Goal: Task Accomplishment & Management: Use online tool/utility

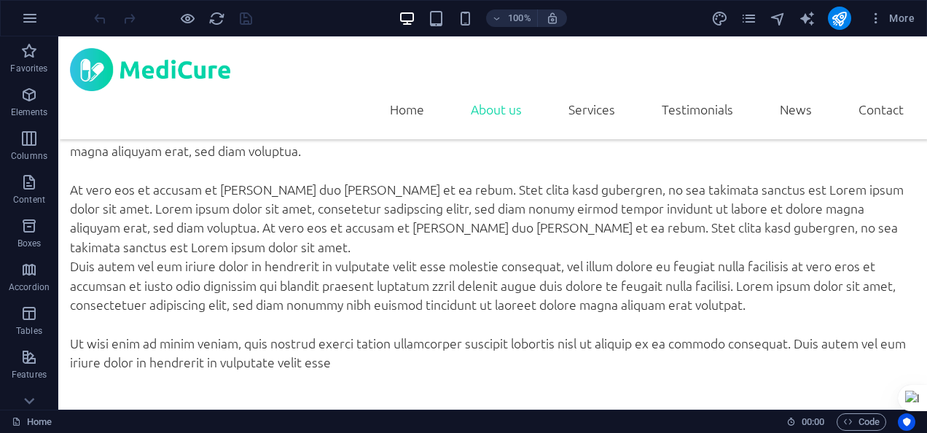
scroll to position [653, 0]
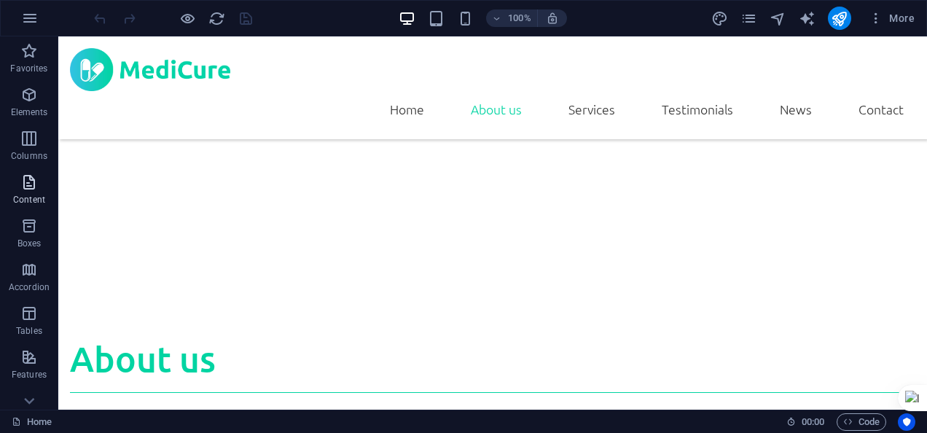
click at [29, 189] on icon "button" at bounding box center [28, 181] width 17 height 17
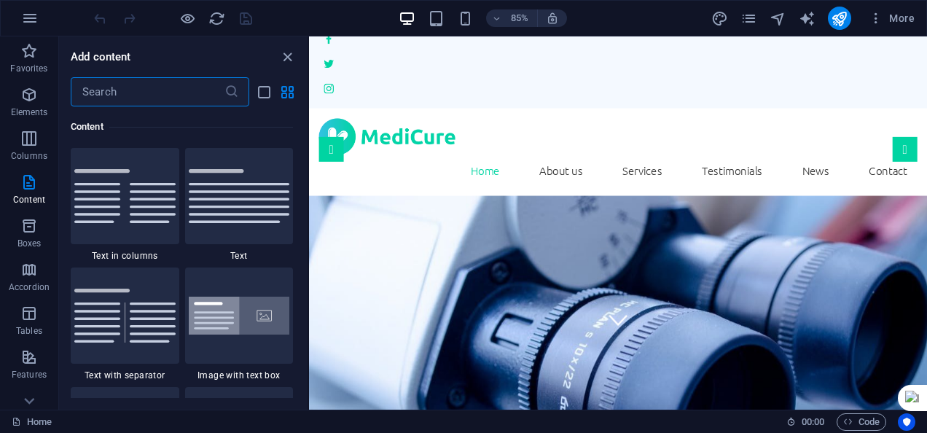
scroll to position [0, 0]
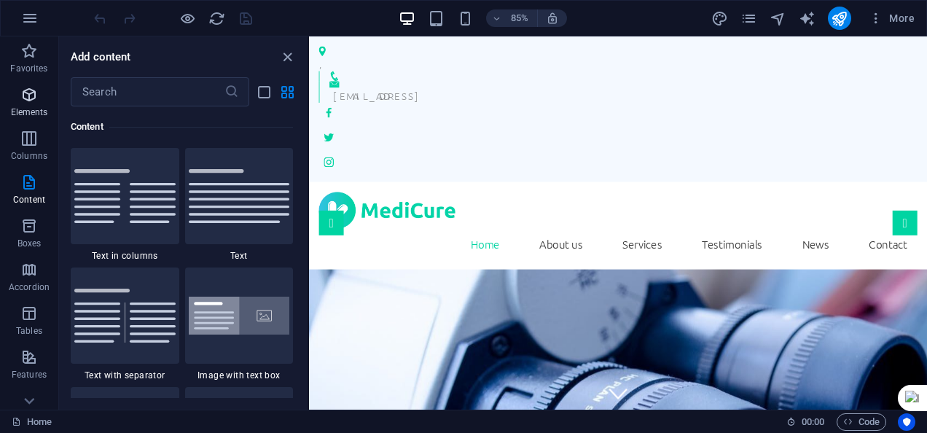
click at [39, 92] on span "Elements" at bounding box center [29, 103] width 58 height 35
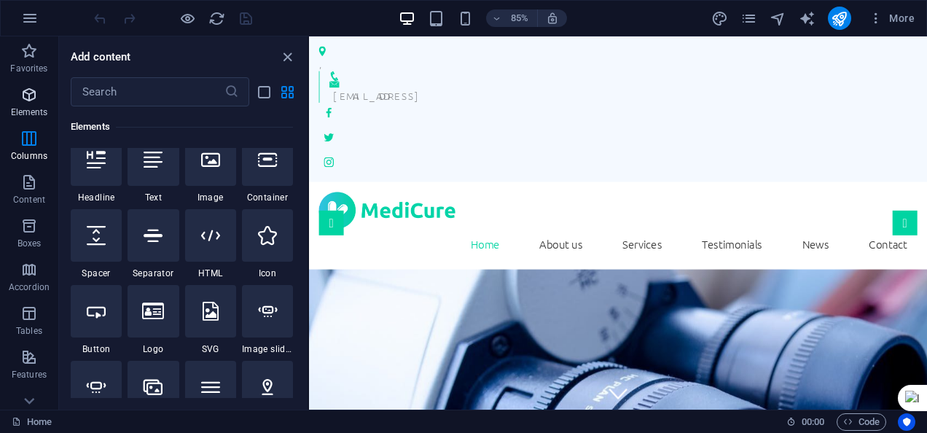
scroll to position [155, 0]
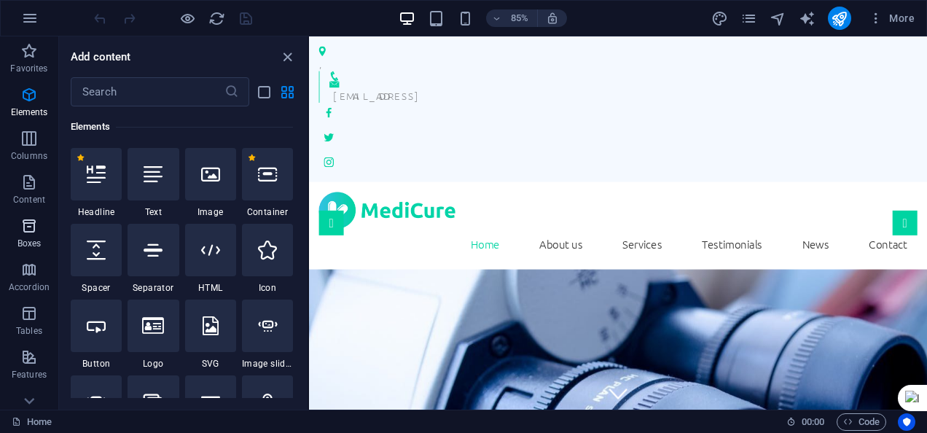
click at [27, 233] on icon "button" at bounding box center [28, 225] width 17 height 17
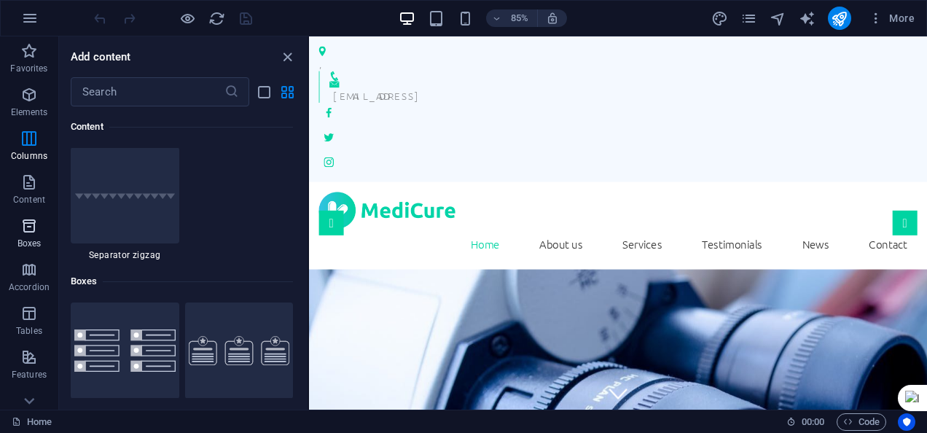
scroll to position [4020, 0]
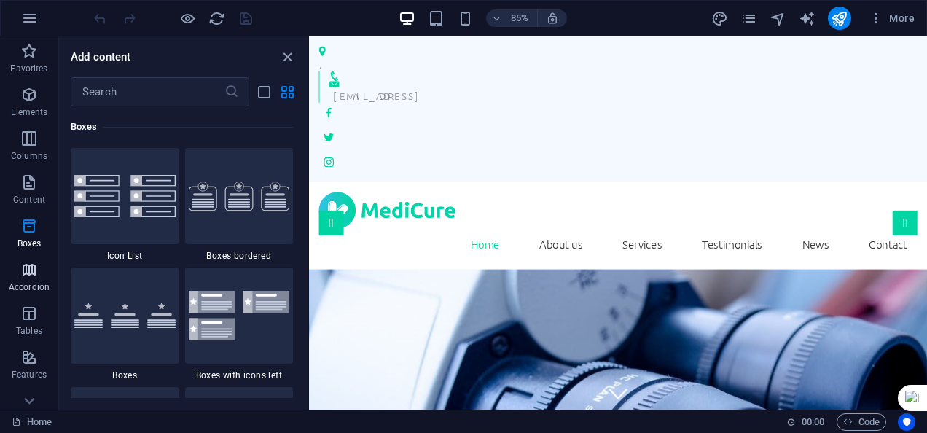
click at [26, 281] on p "Accordion" at bounding box center [29, 287] width 41 height 12
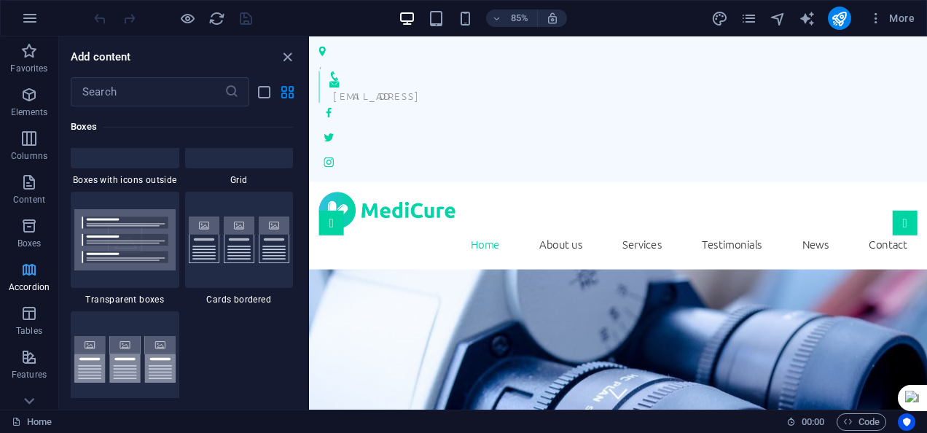
scroll to position [4653, 0]
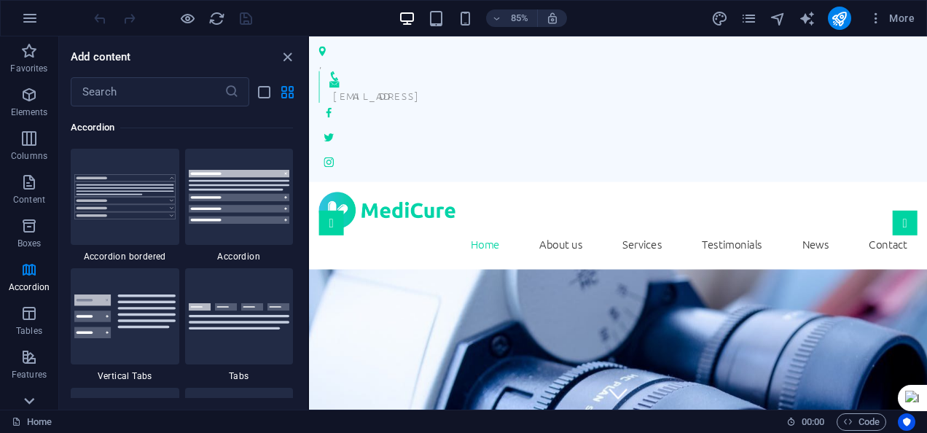
click at [25, 401] on icon at bounding box center [29, 401] width 20 height 20
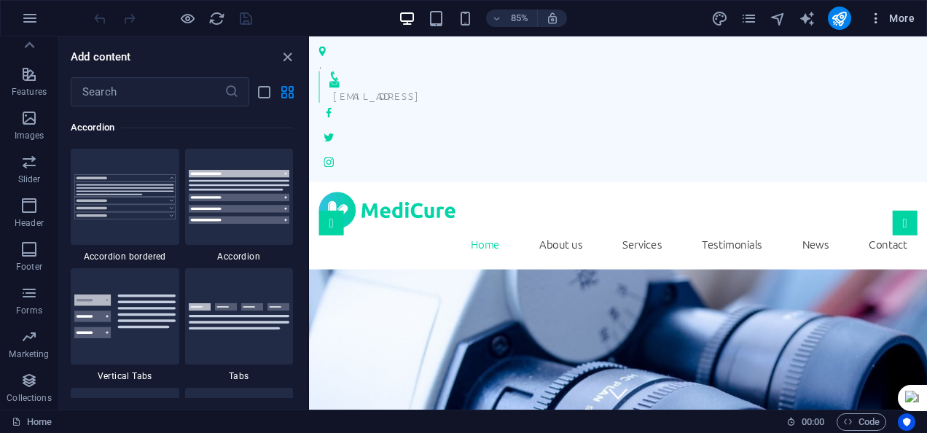
click at [875, 17] on icon "button" at bounding box center [876, 18] width 15 height 15
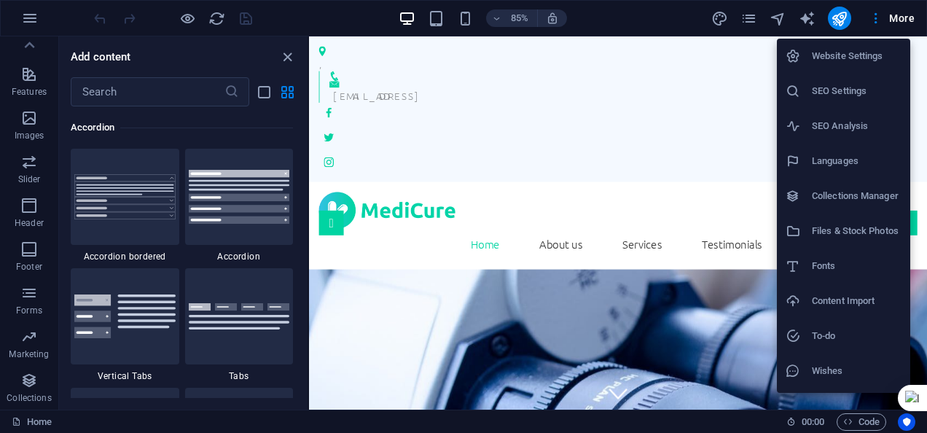
click at [842, 52] on h6 "Website Settings" at bounding box center [857, 55] width 90 height 17
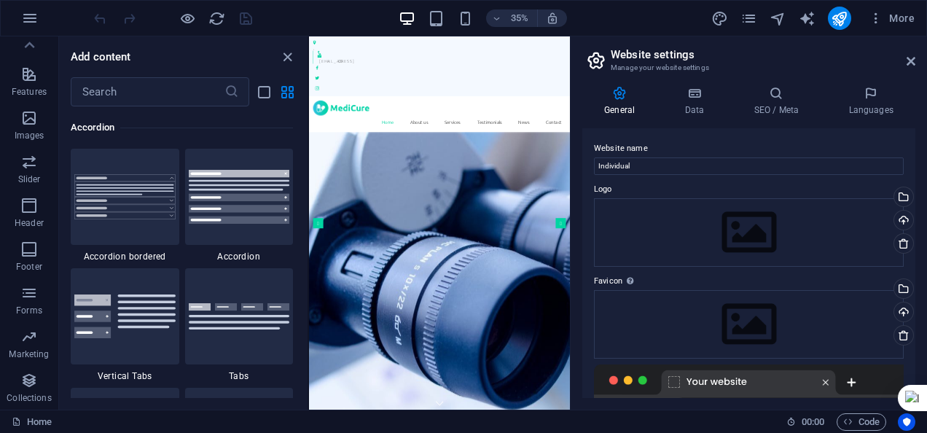
click at [624, 106] on h4 "General" at bounding box center [622, 101] width 80 height 31
click at [618, 149] on label "Website name" at bounding box center [749, 148] width 310 height 17
click at [618, 157] on input "Individual" at bounding box center [749, 165] width 310 height 17
click at [601, 187] on label "Logo" at bounding box center [749, 189] width 310 height 17
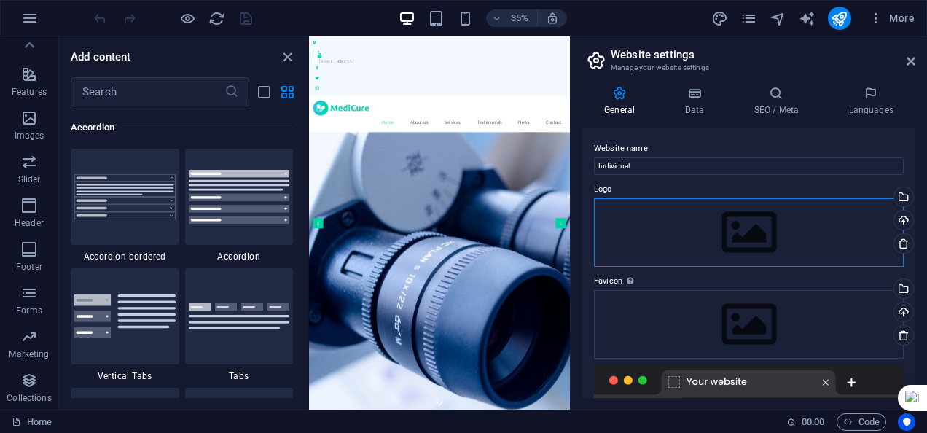
click at [722, 233] on div "Drag files here, click to choose files or select files from Files or our free s…" at bounding box center [749, 232] width 310 height 69
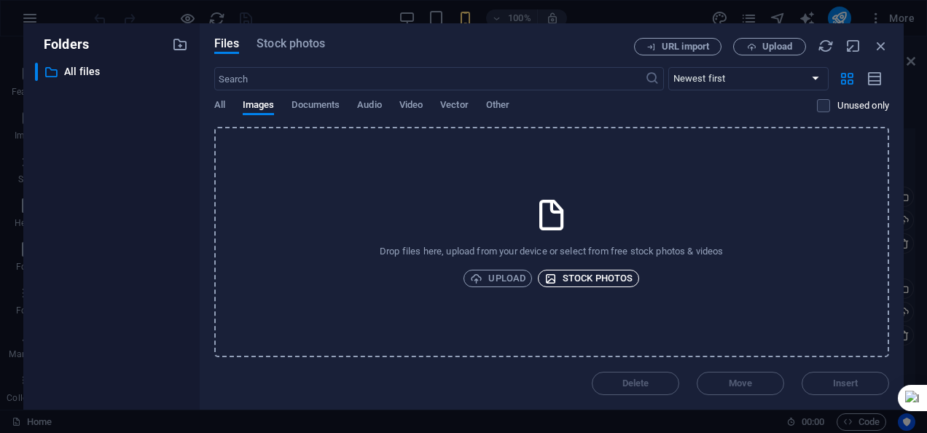
click at [587, 281] on span "Stock photos" at bounding box center [588, 278] width 88 height 17
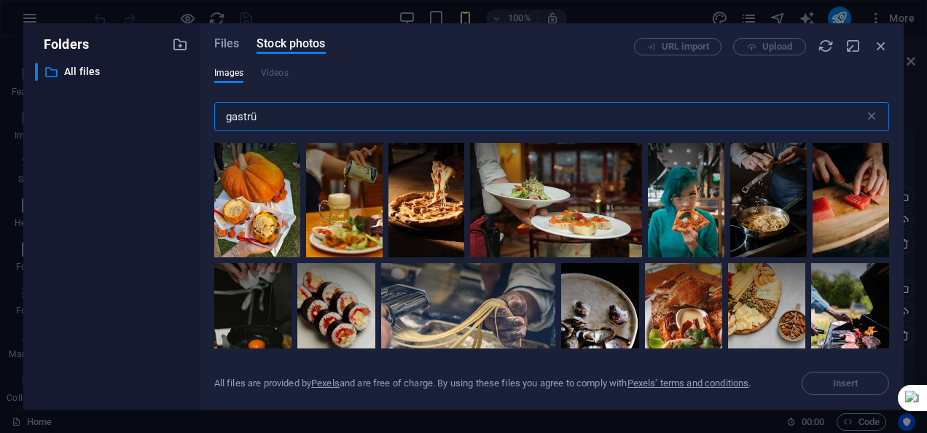
type input "gastrü"
click at [915, 294] on div "Folders ​ All files All files Files Stock photos URL import Upload Images Video…" at bounding box center [463, 216] width 927 height 433
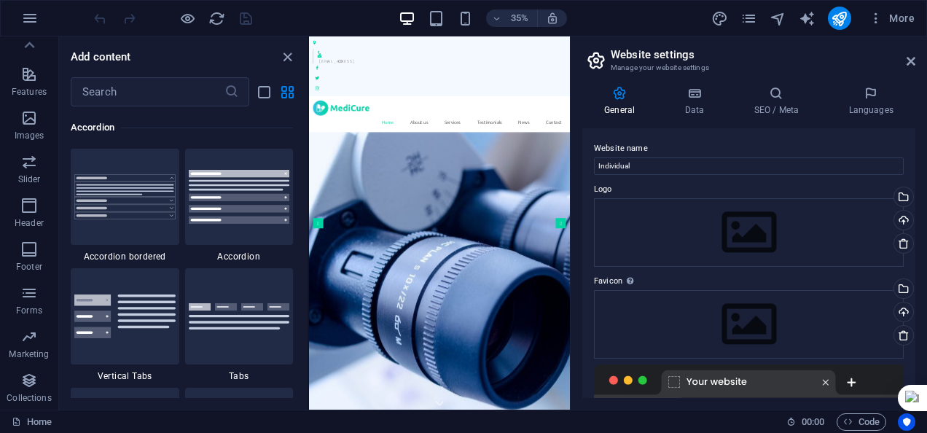
click at [915, 316] on div "General Data SEO / Meta Languages Website name Individual Logo Drag files here,…" at bounding box center [749, 241] width 356 height 335
click at [290, 55] on icon "close panel" at bounding box center [287, 57] width 17 height 17
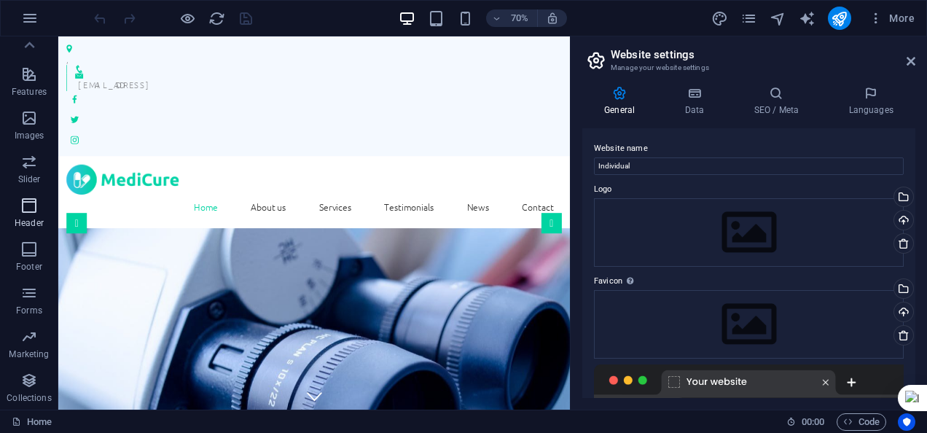
click at [34, 201] on icon "button" at bounding box center [28, 205] width 17 height 17
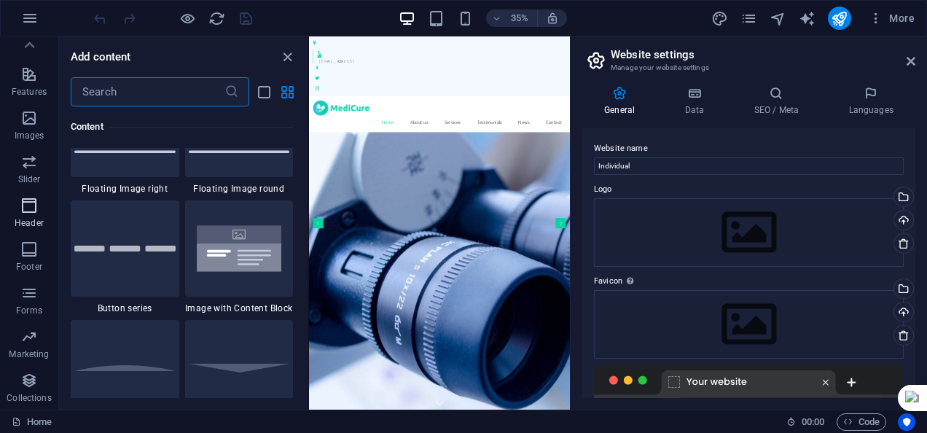
scroll to position [8776, 0]
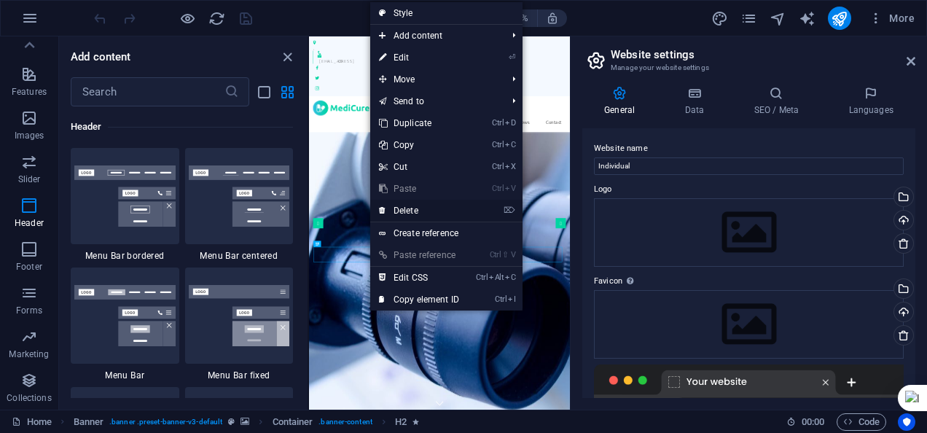
click at [408, 207] on link "⌦ Delete" at bounding box center [419, 211] width 98 height 22
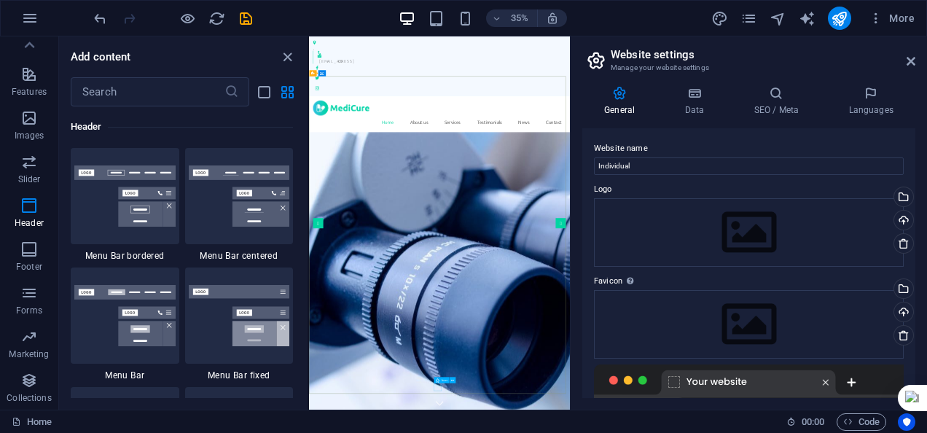
click at [437, 383] on icon at bounding box center [438, 380] width 4 height 6
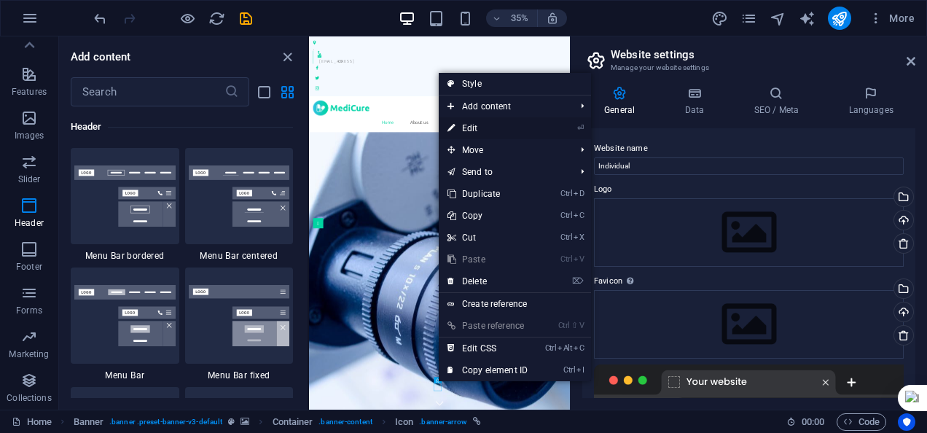
click at [474, 129] on link "⏎ Edit" at bounding box center [488, 128] width 98 height 22
select select "xMidYMid"
select select "px"
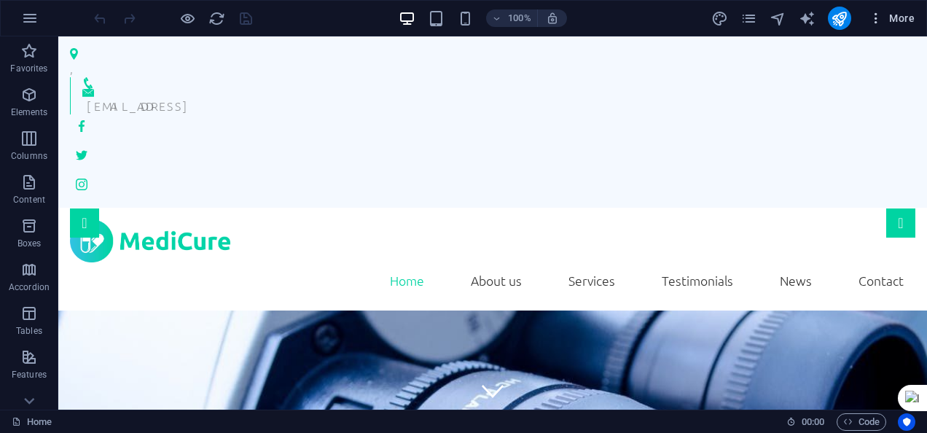
click at [877, 15] on icon "button" at bounding box center [876, 18] width 15 height 15
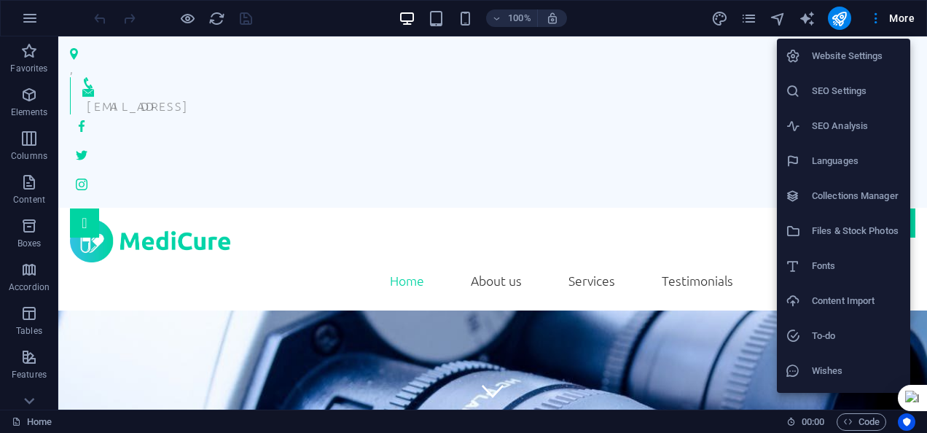
click at [823, 52] on h6 "Website Settings" at bounding box center [857, 55] width 90 height 17
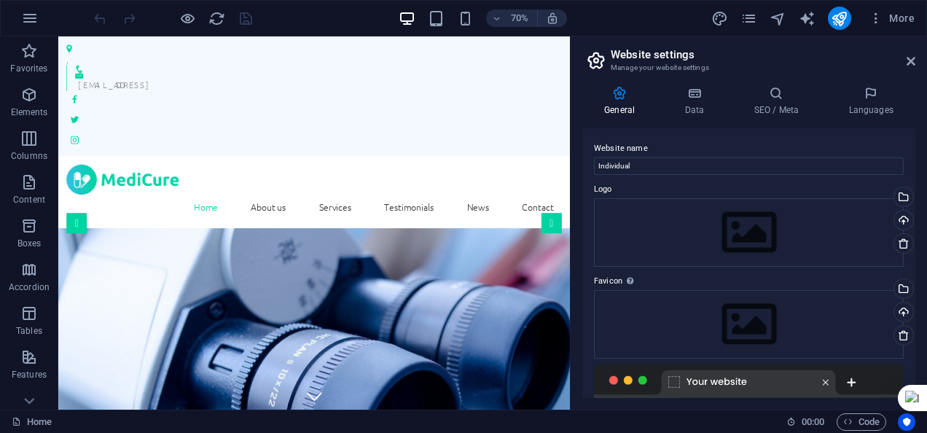
click at [624, 88] on icon at bounding box center [619, 93] width 74 height 15
click at [910, 57] on icon at bounding box center [911, 61] width 9 height 12
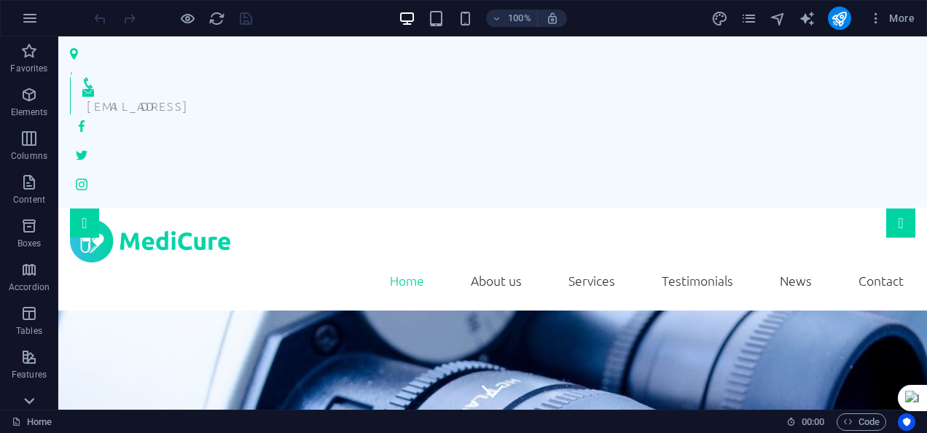
click at [28, 397] on icon at bounding box center [29, 401] width 20 height 20
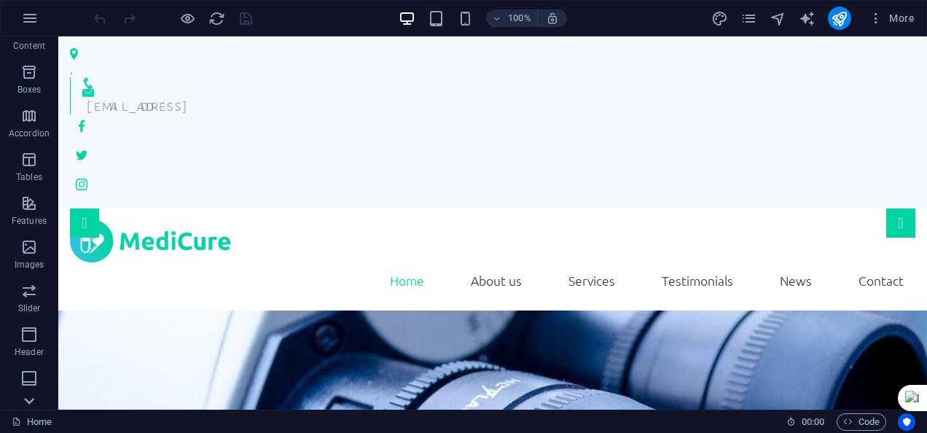
scroll to position [283, 0]
click at [31, 208] on icon "button" at bounding box center [28, 205] width 17 height 17
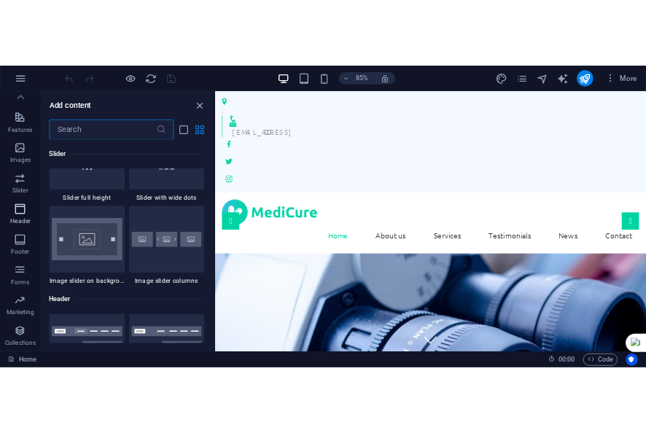
scroll to position [8776, 0]
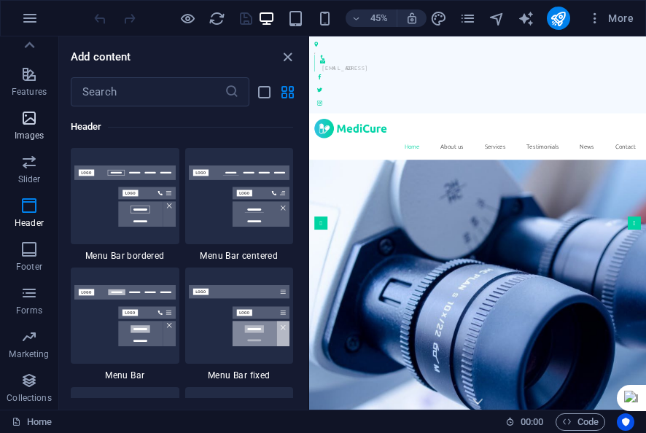
click at [34, 117] on icon "button" at bounding box center [28, 117] width 17 height 17
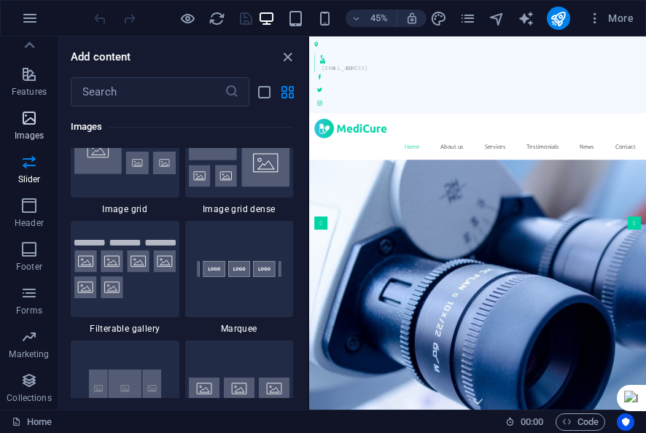
scroll to position [7390, 0]
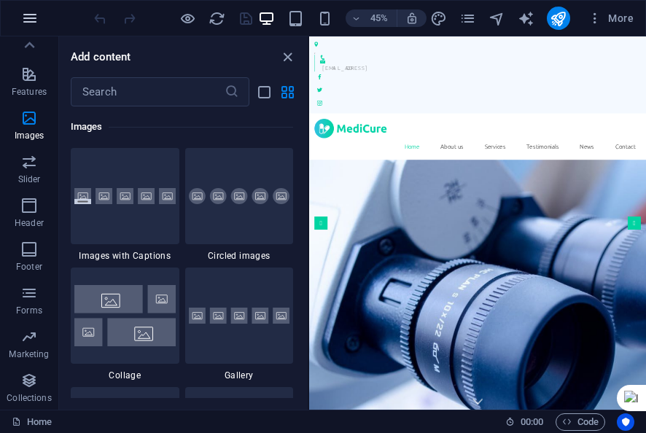
click at [30, 21] on icon "button" at bounding box center [29, 17] width 17 height 17
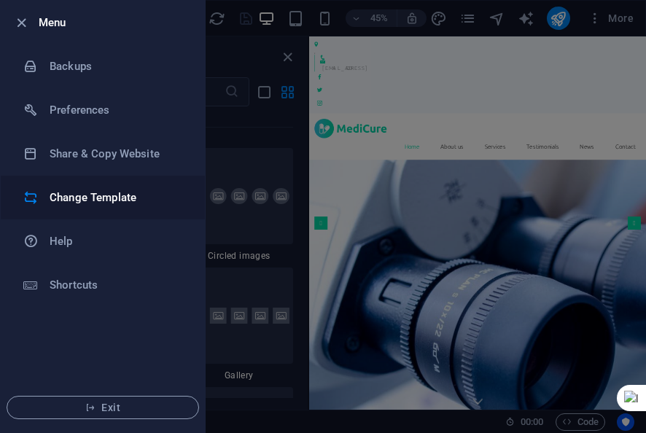
click at [61, 194] on h6 "Change Template" at bounding box center [117, 197] width 135 height 17
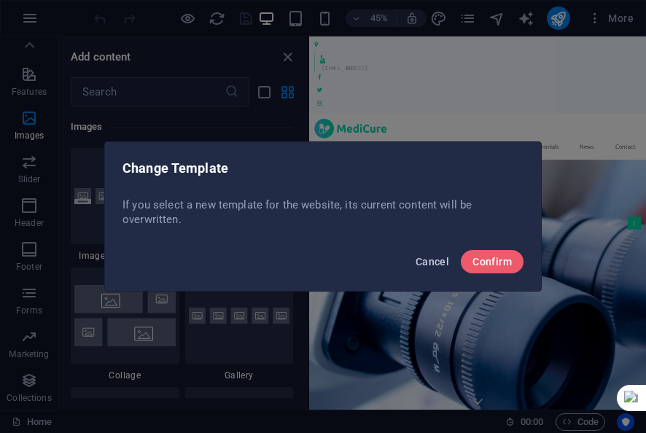
click at [434, 259] on span "Cancel" at bounding box center [432, 262] width 34 height 12
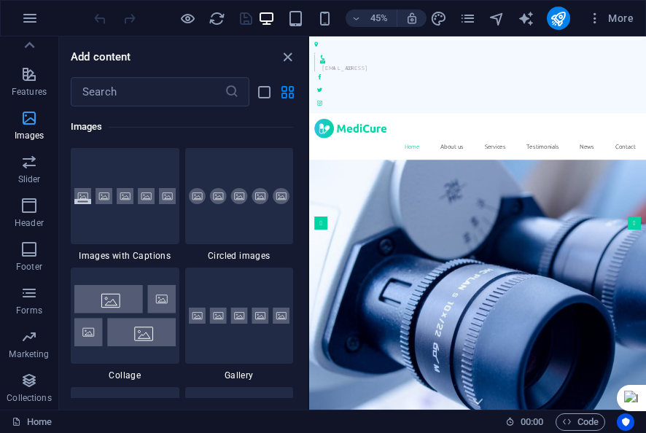
click at [33, 113] on icon "button" at bounding box center [28, 117] width 17 height 17
click at [24, 165] on icon "button" at bounding box center [28, 161] width 17 height 17
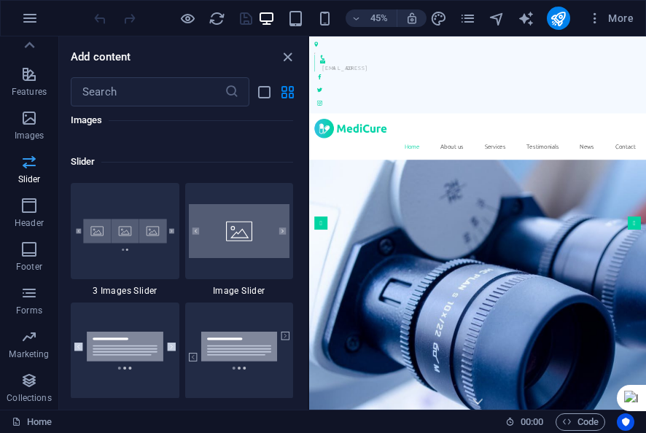
scroll to position [8262, 0]
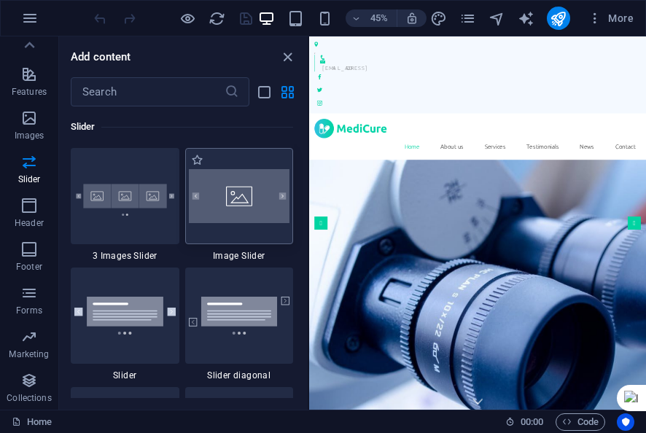
click at [239, 197] on img at bounding box center [239, 196] width 101 height 54
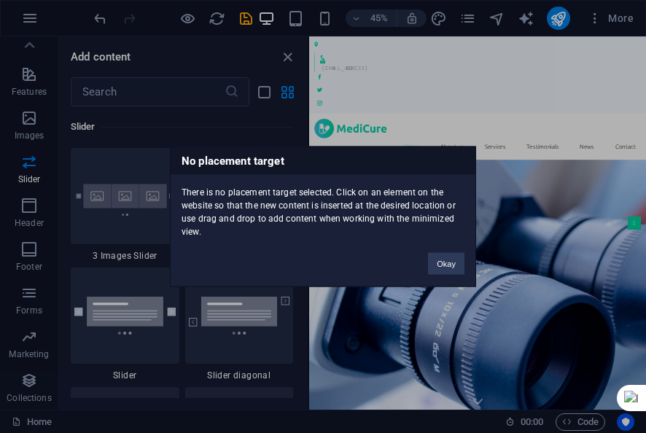
click at [239, 197] on div "There is no placement target selected. Click on an element on the website so th…" at bounding box center [323, 206] width 305 height 63
click at [445, 265] on button "Okay" at bounding box center [446, 264] width 36 height 22
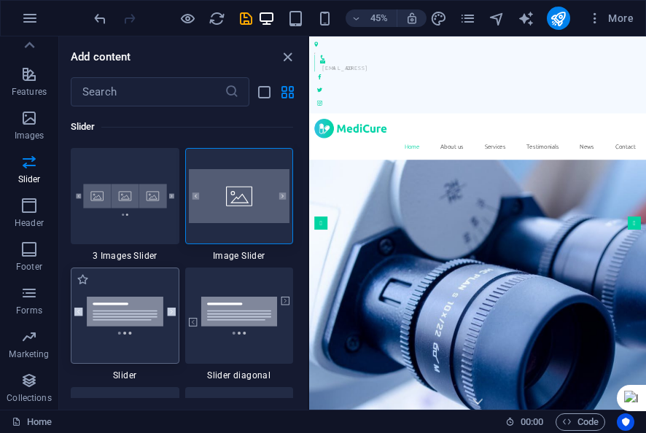
click at [120, 320] on img at bounding box center [124, 316] width 101 height 38
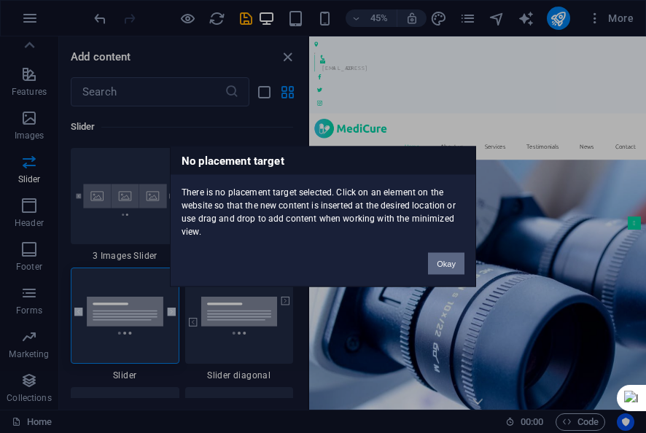
click at [452, 263] on button "Okay" at bounding box center [446, 264] width 36 height 22
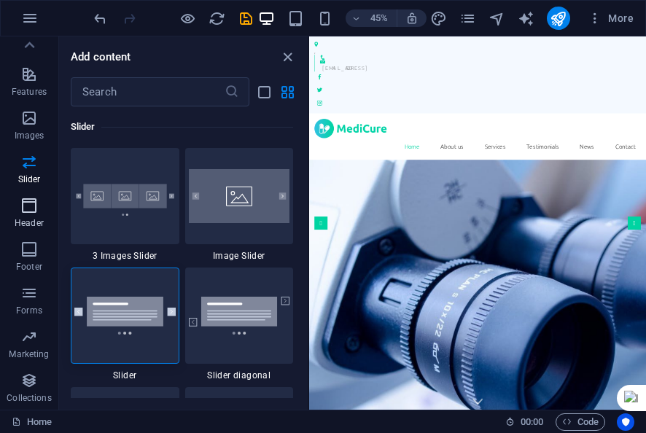
click at [34, 198] on icon "button" at bounding box center [28, 205] width 17 height 17
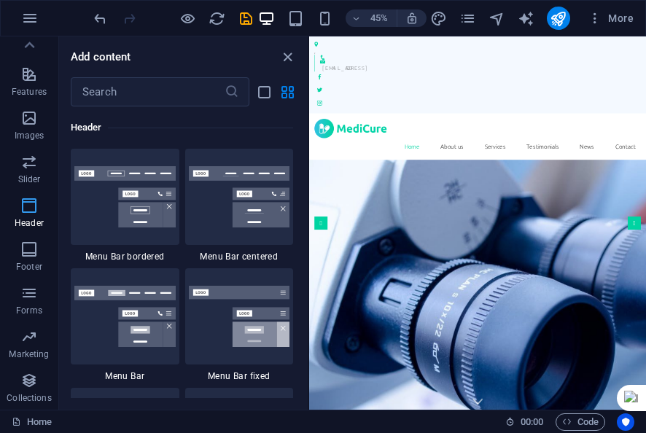
scroll to position [8776, 0]
click at [138, 221] on img at bounding box center [124, 195] width 101 height 61
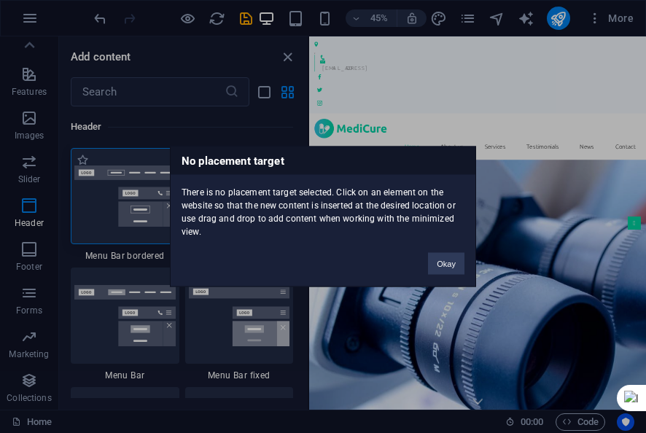
click at [138, 221] on div "No placement target There is no placement target selected. Click on an element …" at bounding box center [323, 216] width 646 height 433
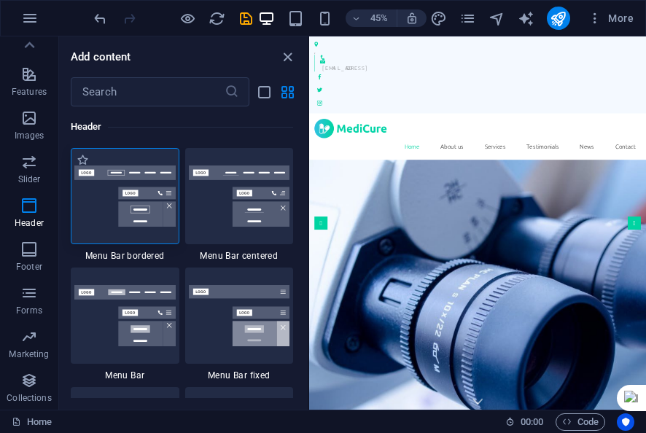
click at [138, 221] on img at bounding box center [124, 195] width 101 height 61
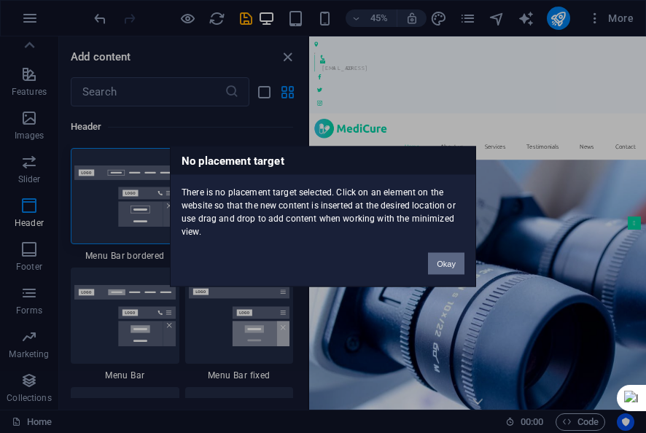
click at [442, 265] on button "Okay" at bounding box center [446, 264] width 36 height 22
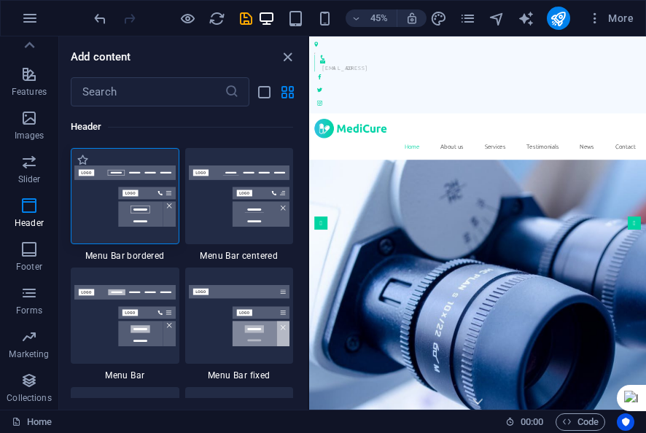
click at [156, 222] on img at bounding box center [124, 195] width 101 height 61
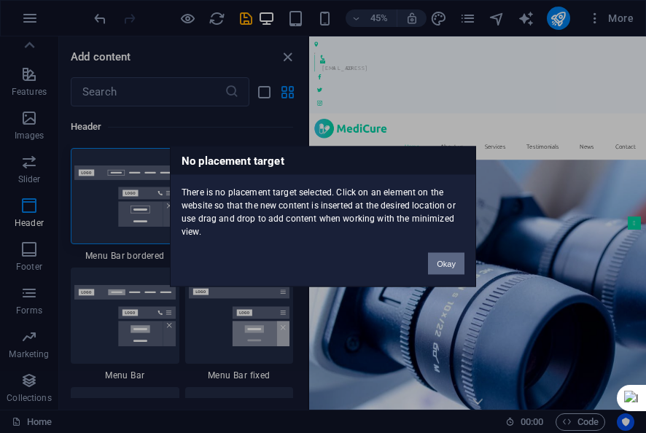
click at [447, 257] on button "Okay" at bounding box center [446, 264] width 36 height 22
